Goal: Transaction & Acquisition: Obtain resource

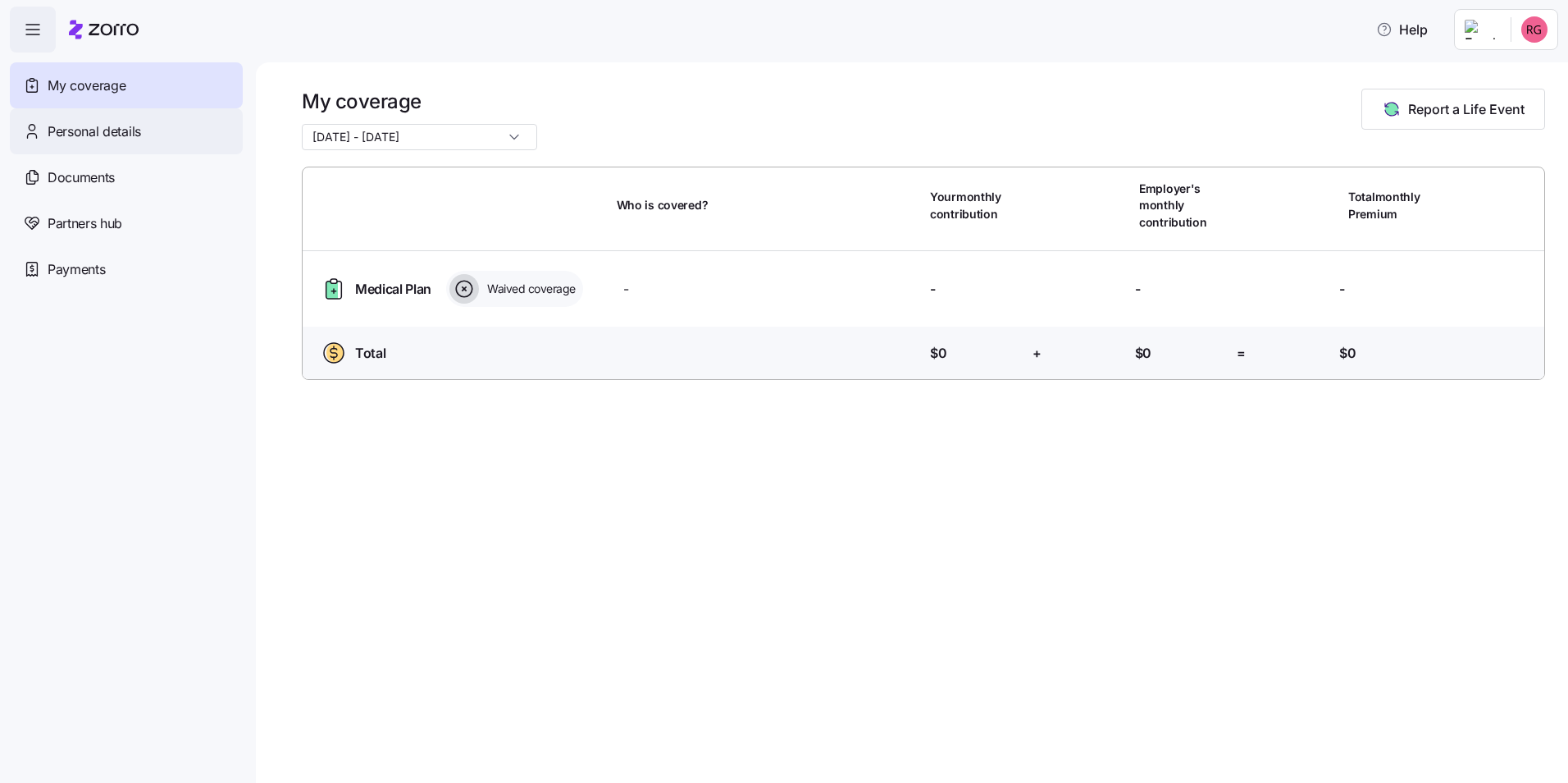
click at [68, 131] on span "Personal details" at bounding box center [94, 131] width 93 height 20
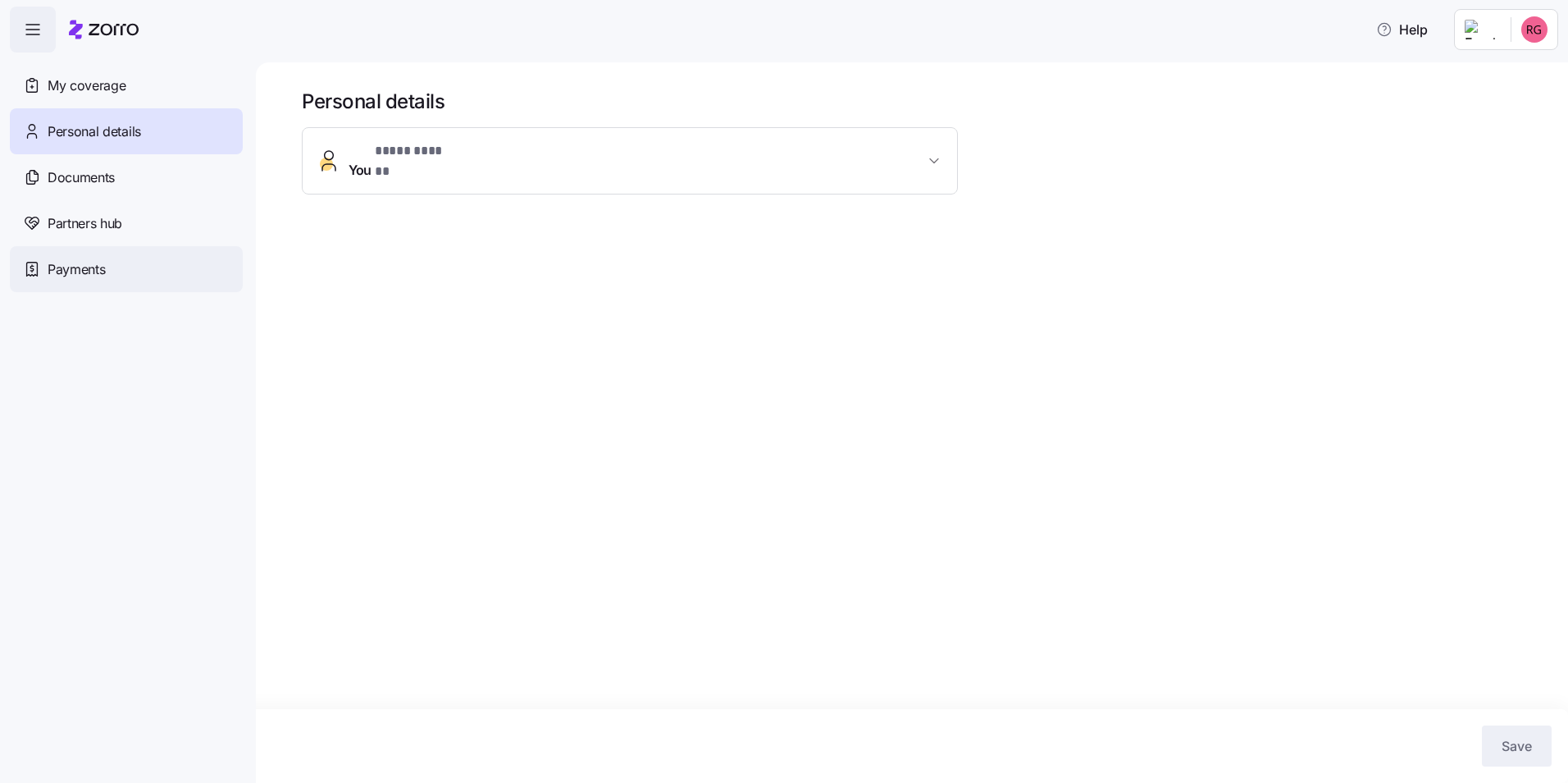
click at [102, 271] on span "Payments" at bounding box center [77, 269] width 58 height 20
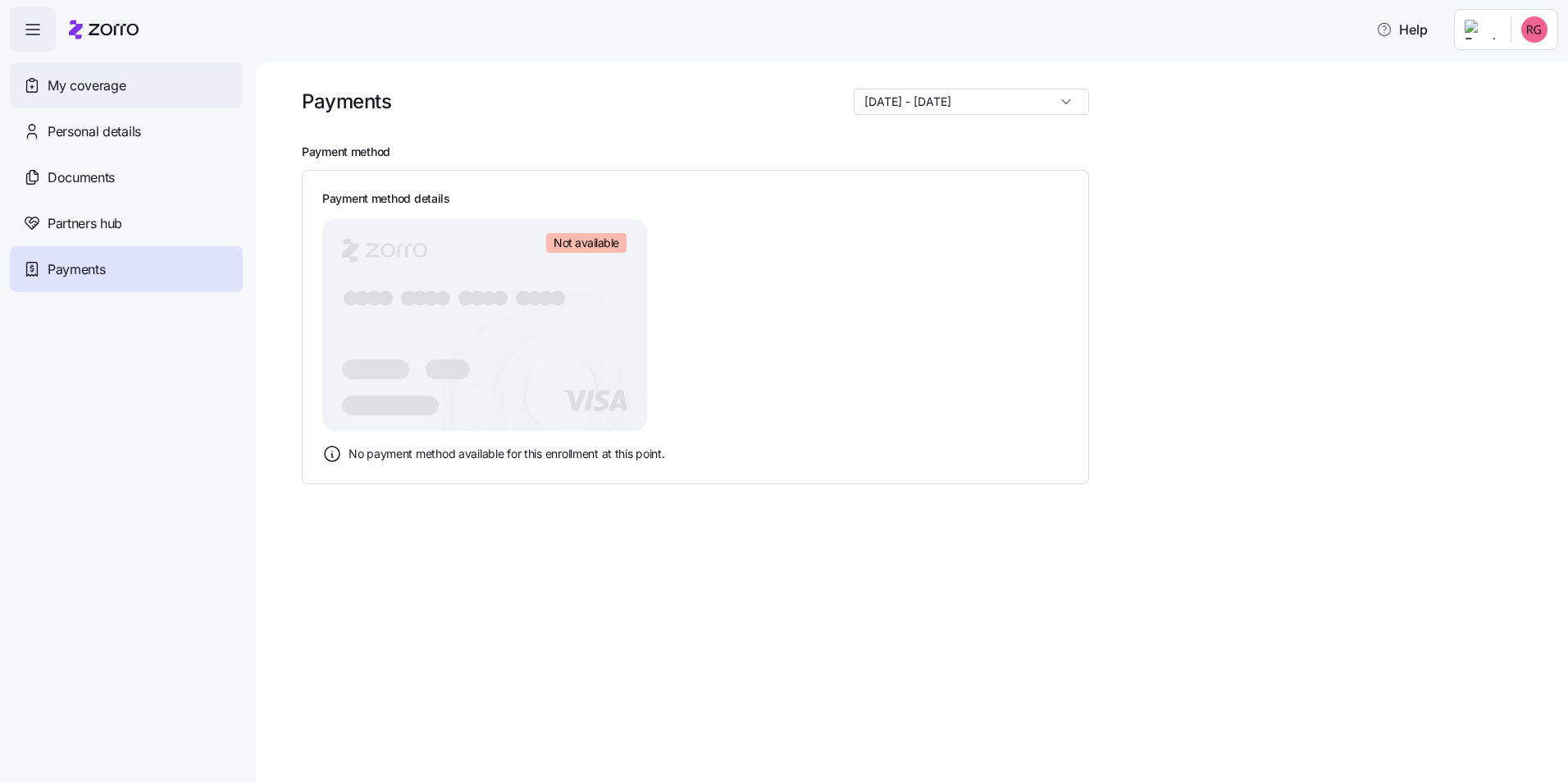
click at [93, 83] on span "My coverage" at bounding box center [86, 86] width 78 height 20
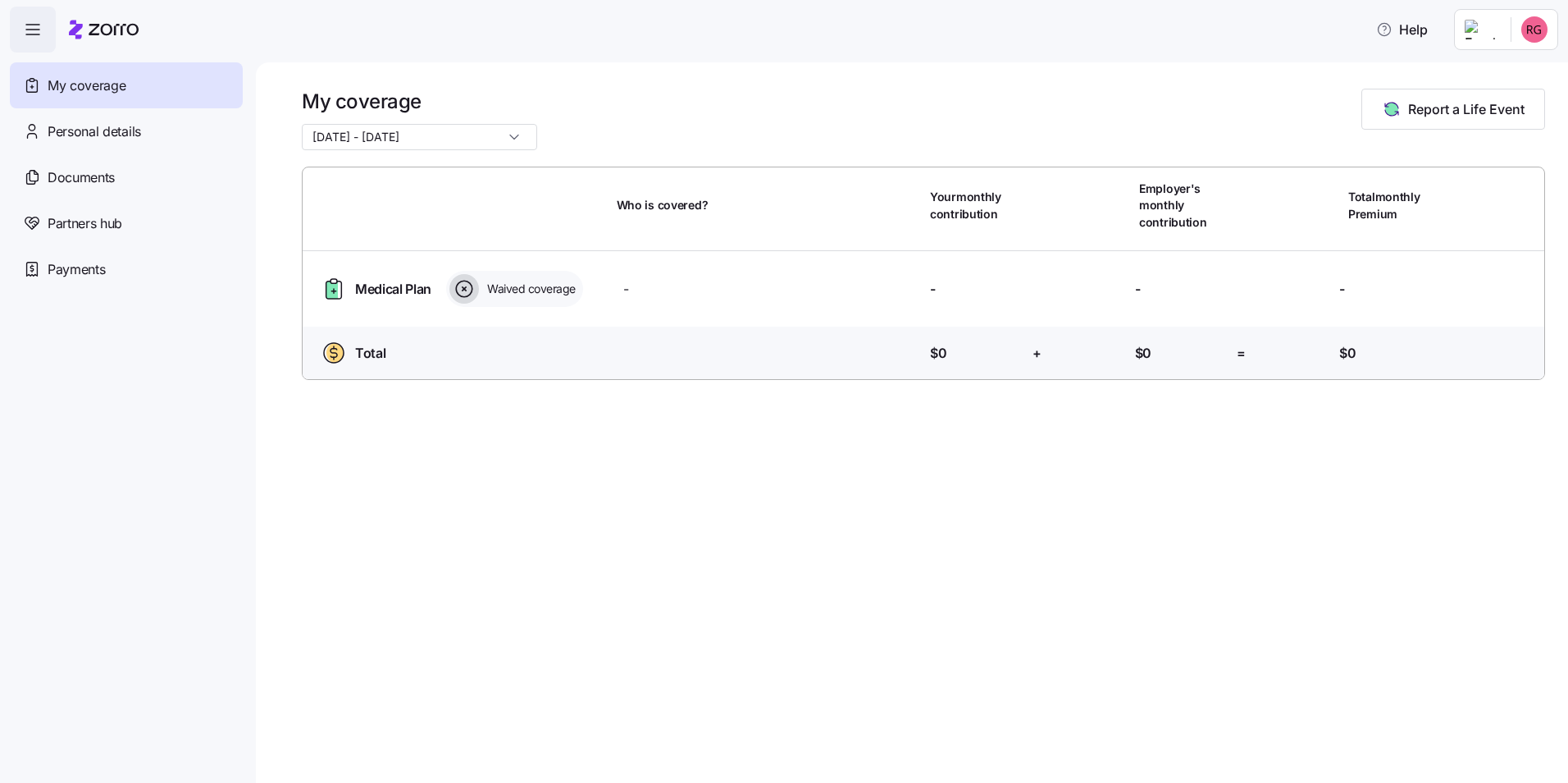
click at [1492, 37] on html "Help My coverage Personal details Documents Partners hub Payments My coverage 0…" at bounding box center [784, 386] width 1568 height 772
click at [1290, 95] on html "Help My coverage Personal details Documents Partners hub Payments My coverage 0…" at bounding box center [784, 386] width 1568 height 772
click at [79, 183] on span "Documents" at bounding box center [82, 177] width 67 height 20
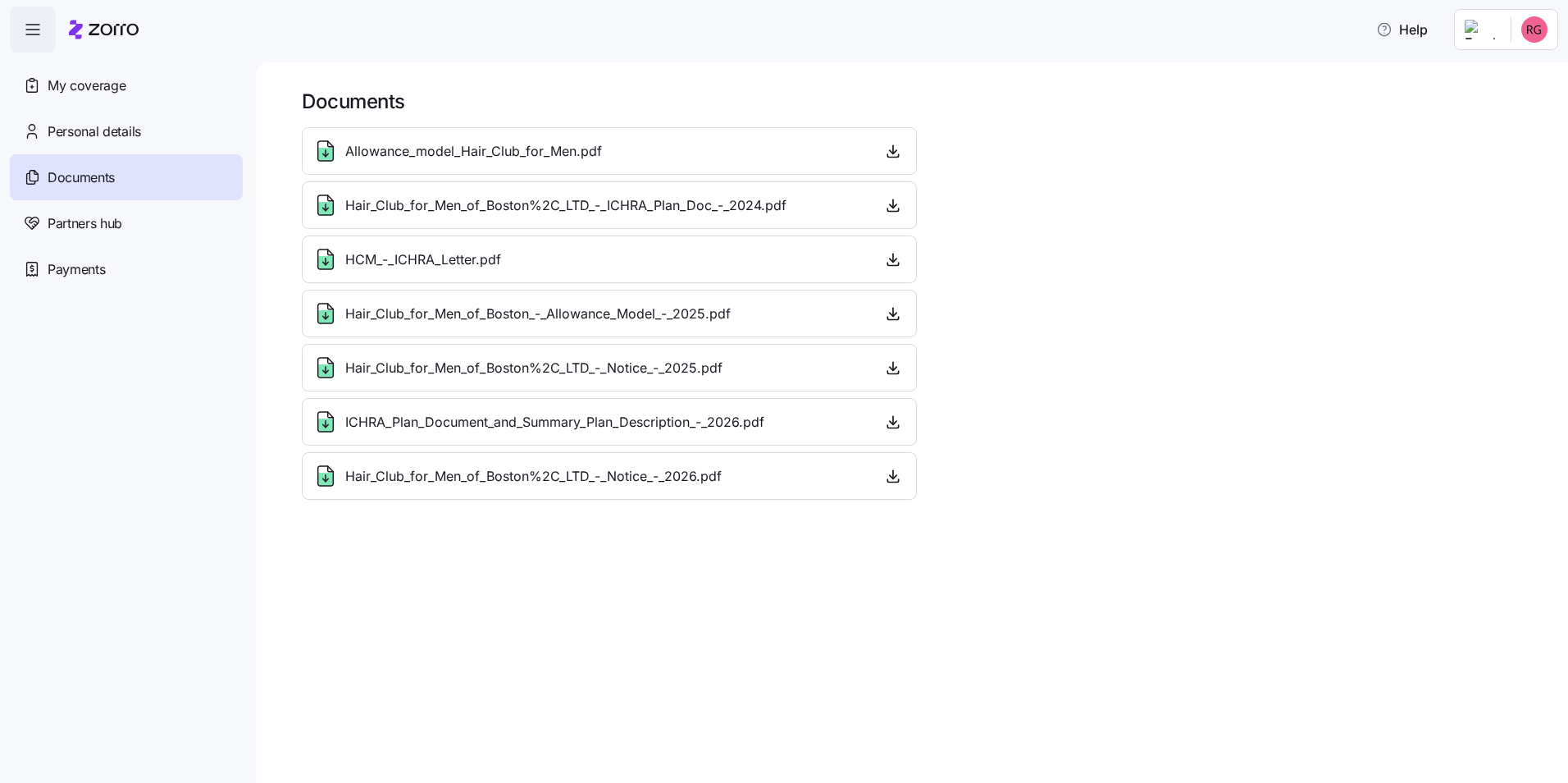
click at [806, 422] on div "ICHRA_Plan_Document_and_Summary_Plan_Description_-_2026.pdf" at bounding box center [609, 421] width 593 height 26
drag, startPoint x: 806, startPoint y: 422, endPoint x: 884, endPoint y: 416, distance: 78.2
click at [881, 416] on span "button" at bounding box center [893, 422] width 25 height 25
click at [886, 419] on icon "button" at bounding box center [892, 421] width 16 height 16
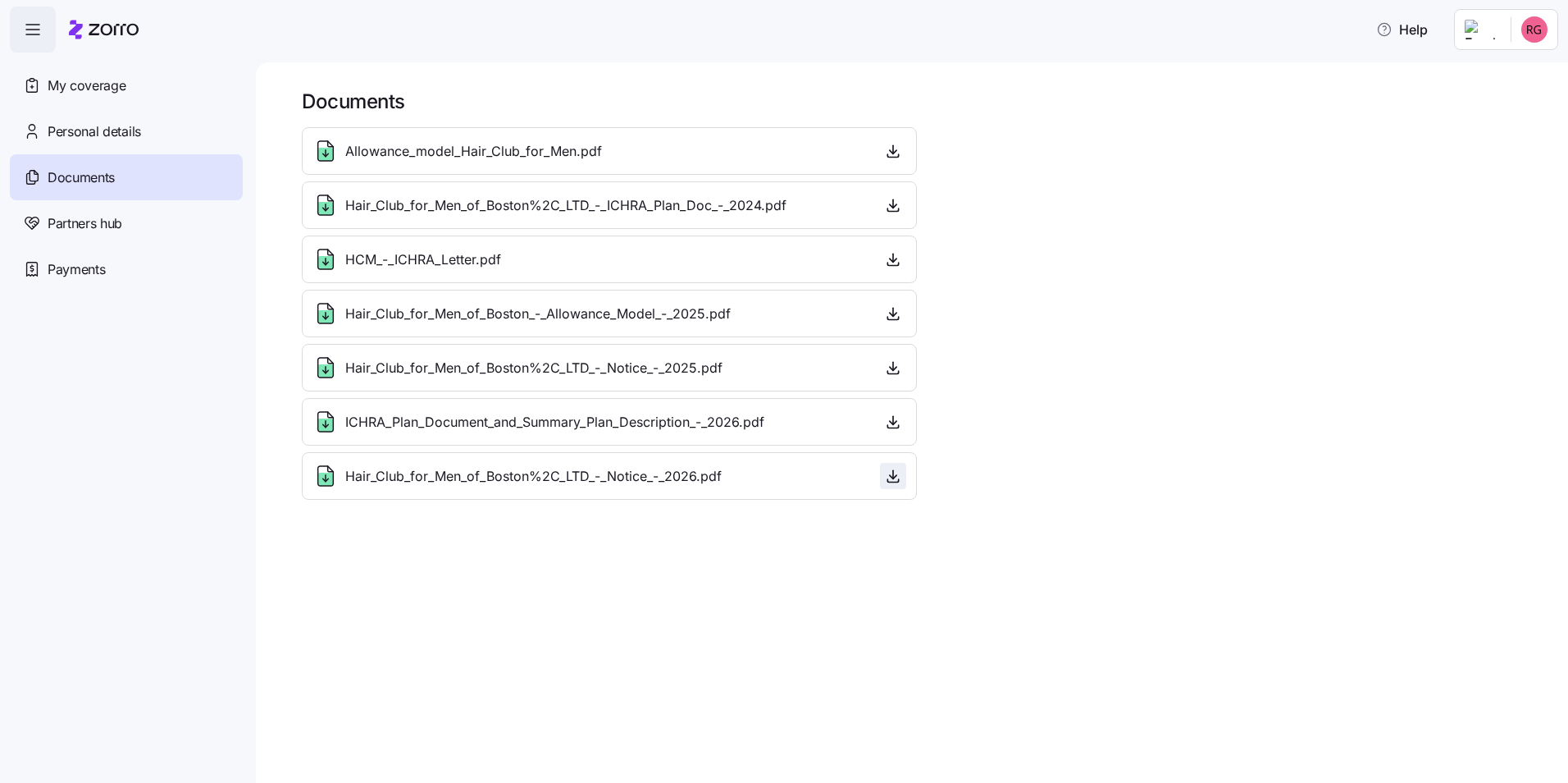
click at [896, 480] on icon "button" at bounding box center [892, 476] width 16 height 16
click at [474, 481] on span "Hair_Club_for_Men_of_Boston%2C_LTD_-_Notice_-_2026.pdf" at bounding box center [534, 476] width 376 height 20
drag, startPoint x: 474, startPoint y: 481, endPoint x: 742, endPoint y: 484, distance: 268.0
click at [742, 484] on div "Hair_Club_for_Men_of_Boston%2C_LTD_-_Notice_-_2026.pdf" at bounding box center [609, 476] width 593 height 26
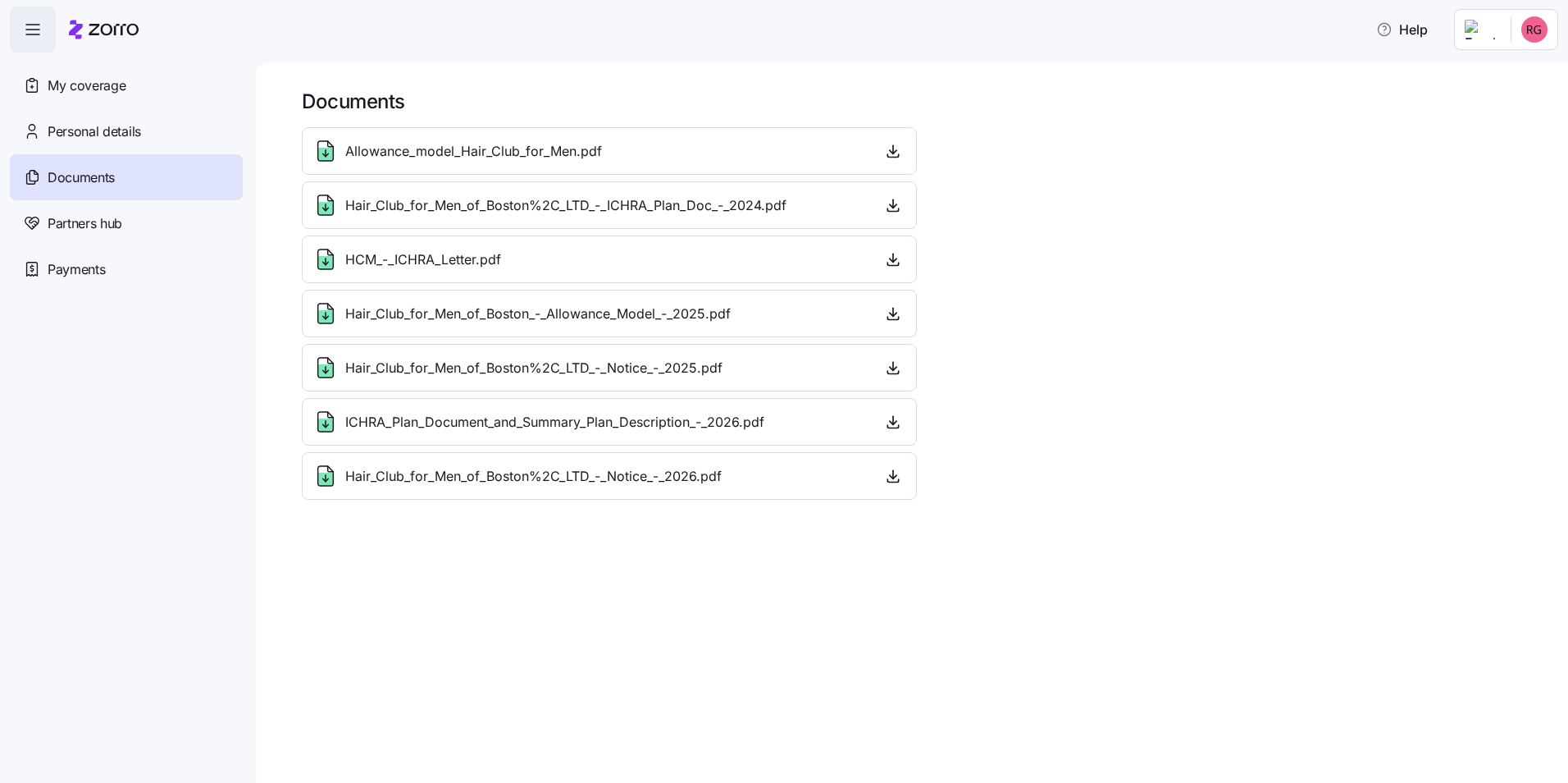
drag, startPoint x: 742, startPoint y: 484, endPoint x: 1061, endPoint y: 565, distance: 329.1
click at [1061, 565] on div "Documents Allowance_model_Hair_Club_for_Men.pdf Hair_Club_for_Men_of_Boston%2C_…" at bounding box center [911, 423] width 1312 height 721
click at [896, 483] on icon "button" at bounding box center [892, 476] width 16 height 16
drag, startPoint x: 896, startPoint y: 483, endPoint x: 980, endPoint y: 527, distance: 94.8
click at [980, 527] on div "Documents Allowance_model_Hair_Club_for_Men.pdf Hair_Club_for_Men_of_Boston%2C_…" at bounding box center [911, 423] width 1312 height 721
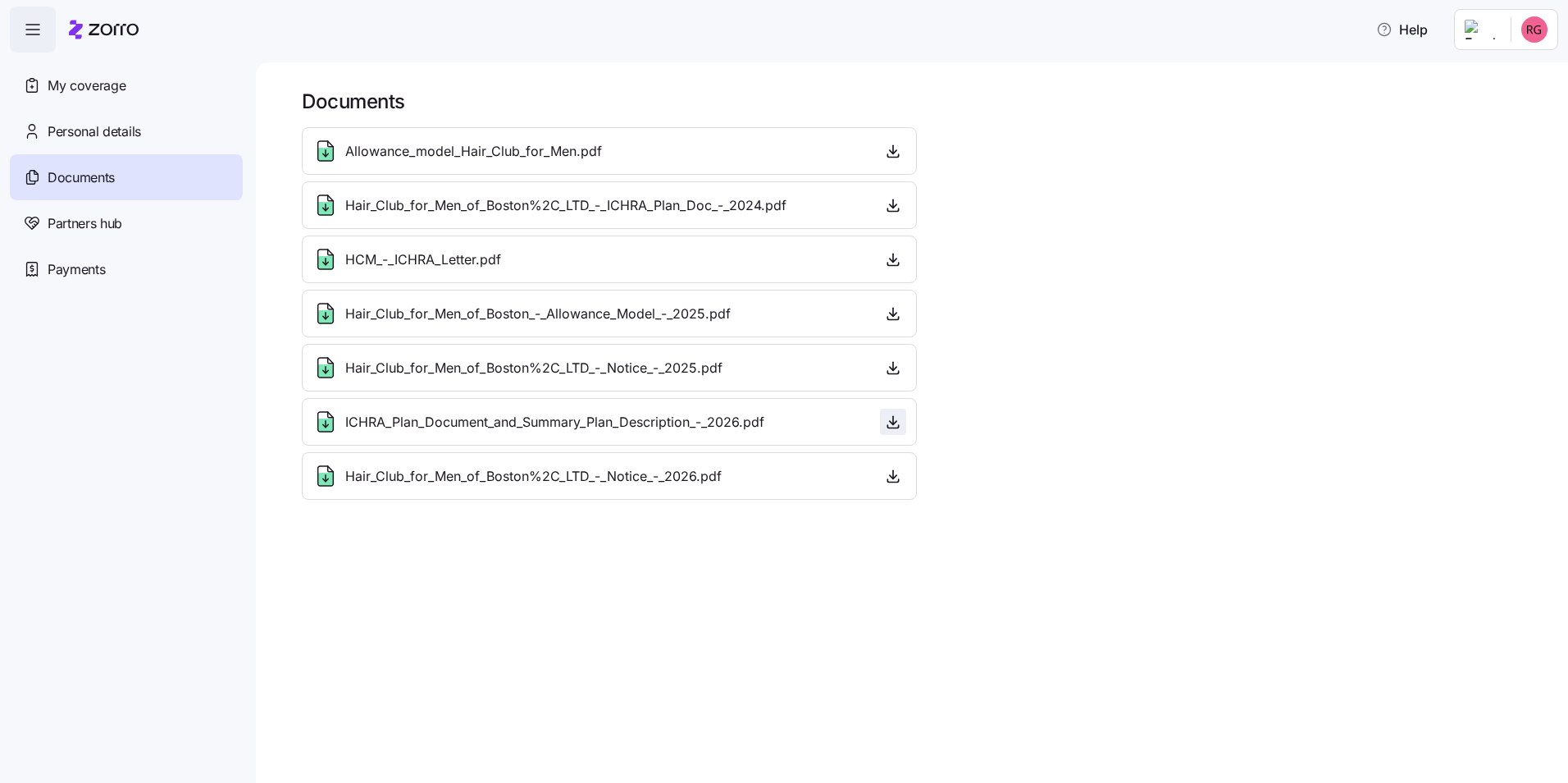
click at [896, 428] on icon "button" at bounding box center [892, 421] width 16 height 16
click at [319, 429] on icon at bounding box center [325, 426] width 14 height 13
click at [899, 431] on span "button" at bounding box center [893, 422] width 25 height 25
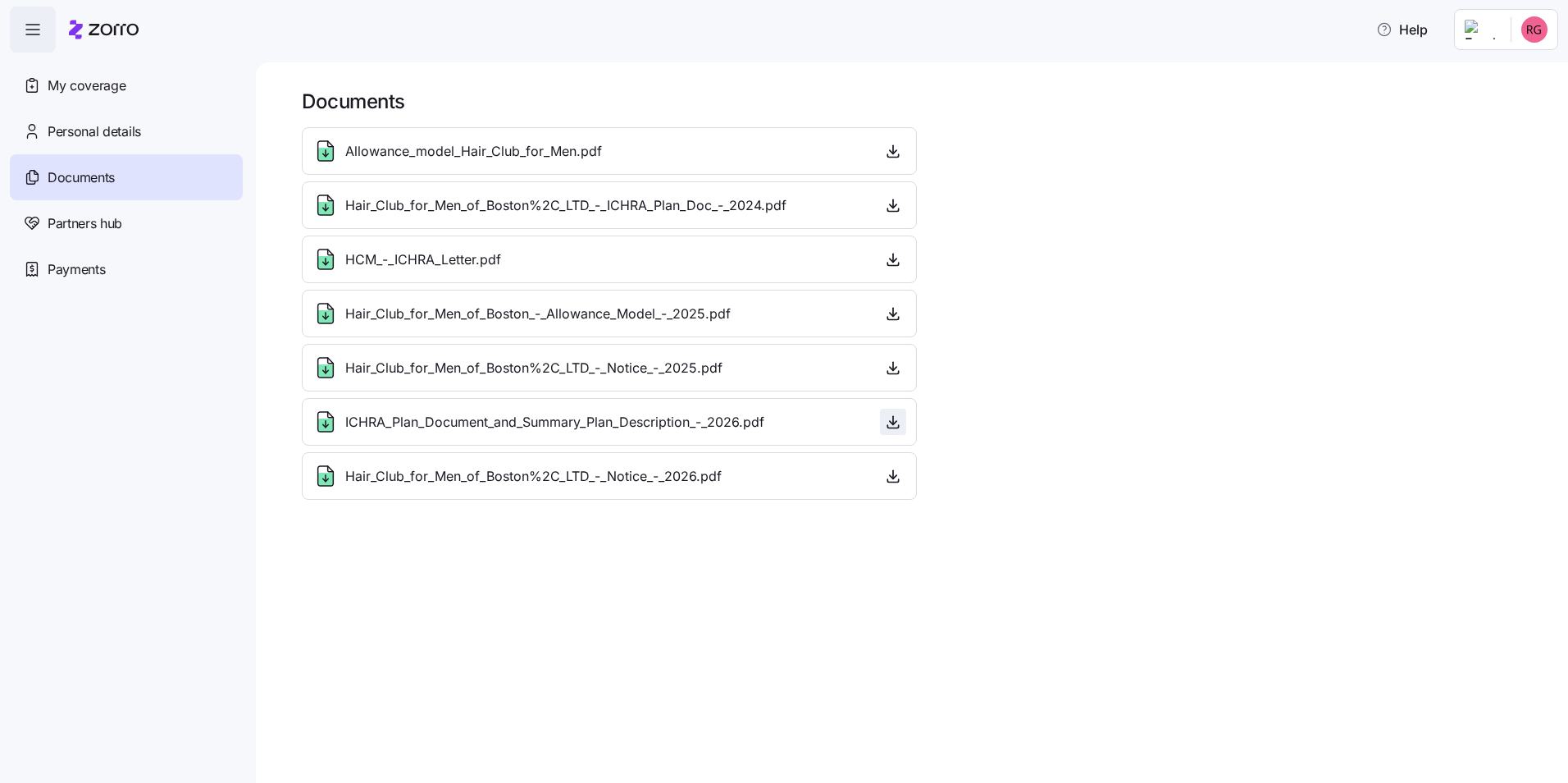
click at [899, 431] on span "button" at bounding box center [893, 422] width 25 height 25
